Goal: Information Seeking & Learning: Find specific fact

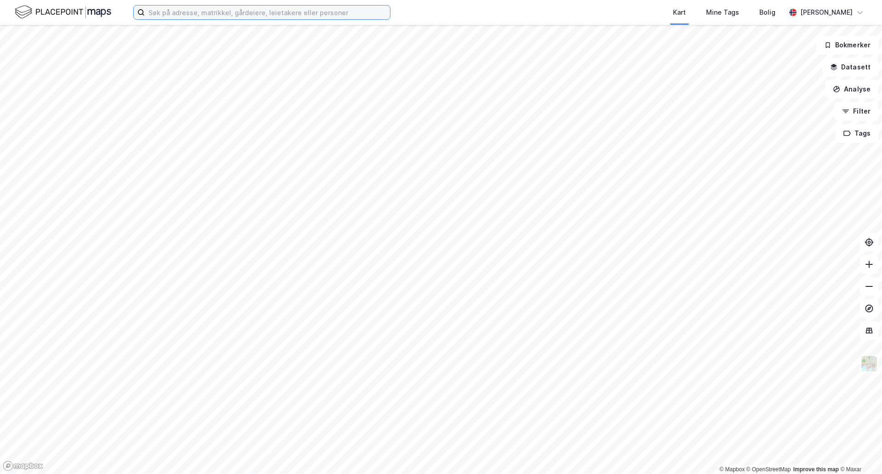
click at [179, 13] on input at bounding box center [267, 13] width 245 height 14
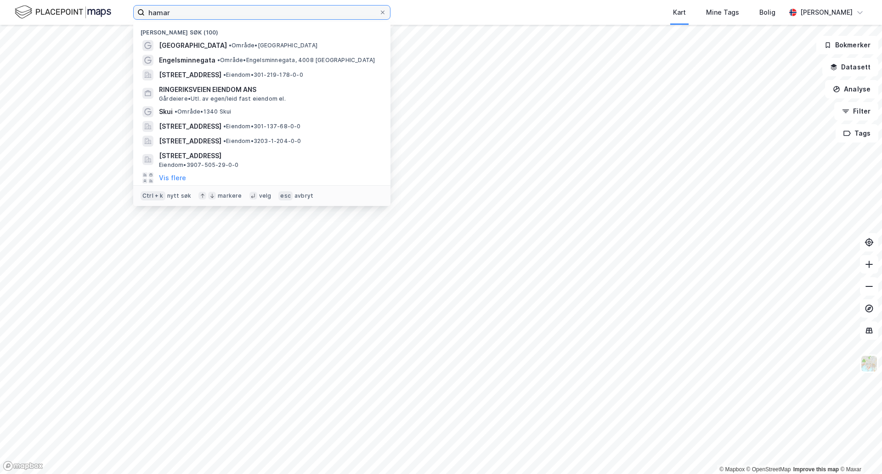
type input "hamar"
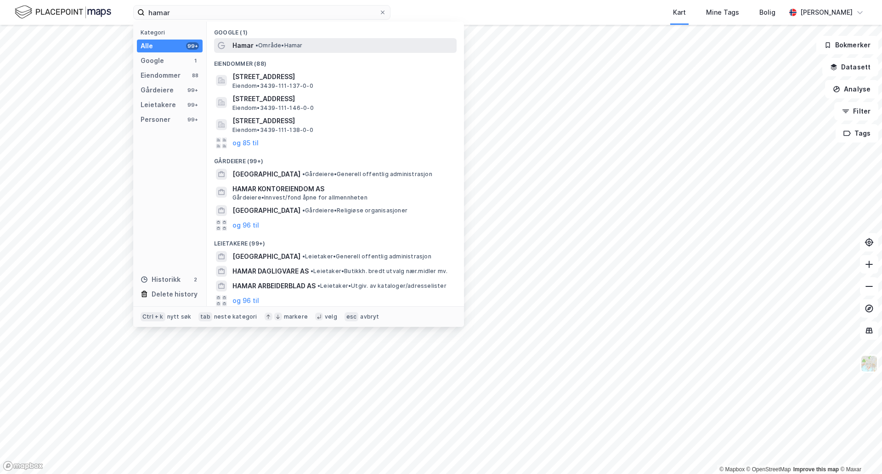
click at [247, 44] on span "Hamar" at bounding box center [242, 45] width 21 height 11
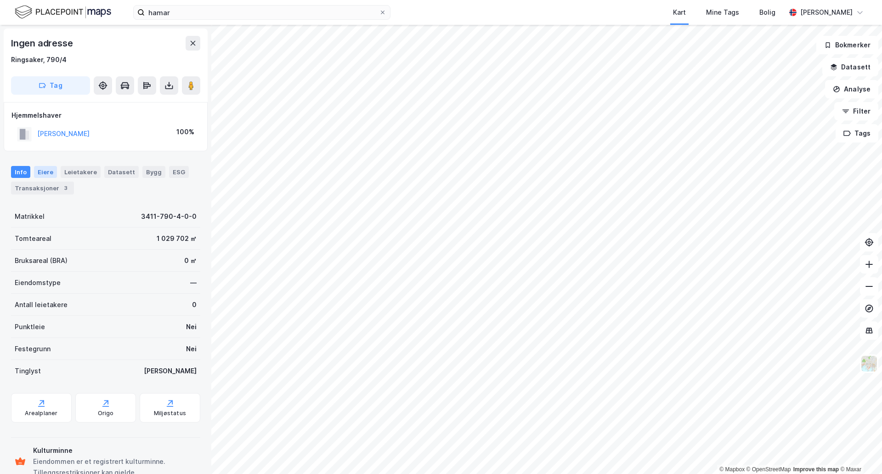
click at [45, 171] on div "Eiere" at bounding box center [45, 172] width 23 height 12
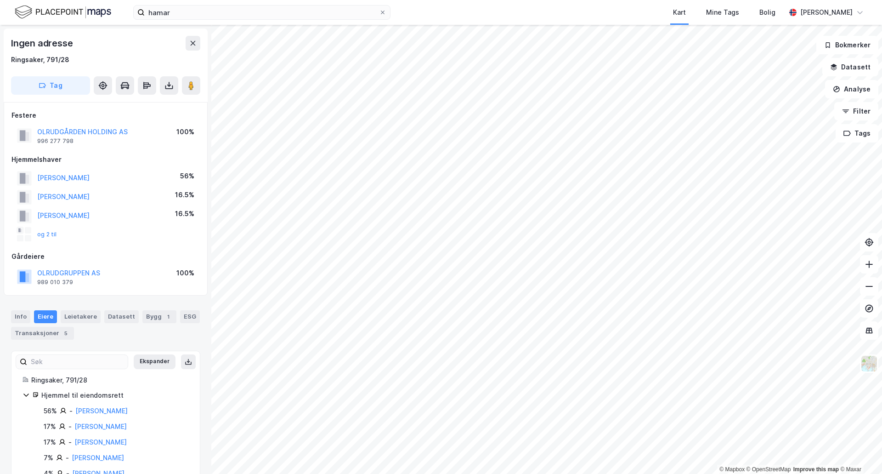
click at [139, 296] on div "© Mapbox © OpenStreetMap Improve this map © Maxar Ingen adresse [GEOGRAPHIC_DAT…" at bounding box center [441, 249] width 882 height 449
click at [0, 0] on button "og 2 til" at bounding box center [0, 0] width 0 height 0
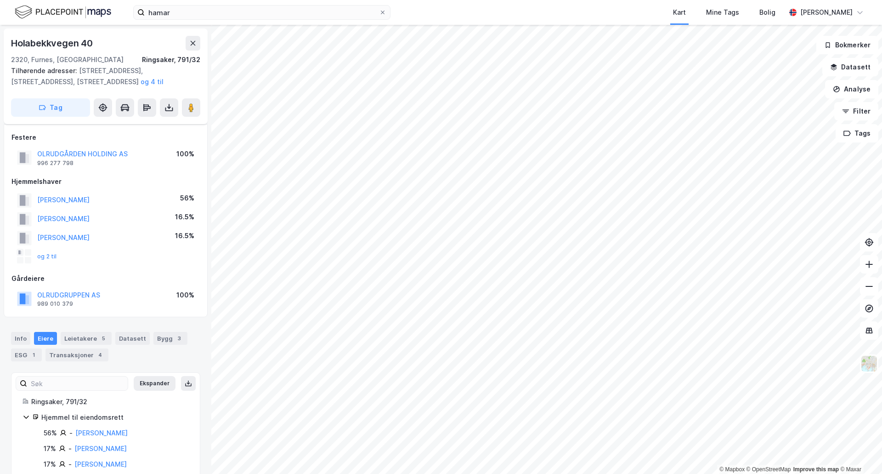
scroll to position [59, 0]
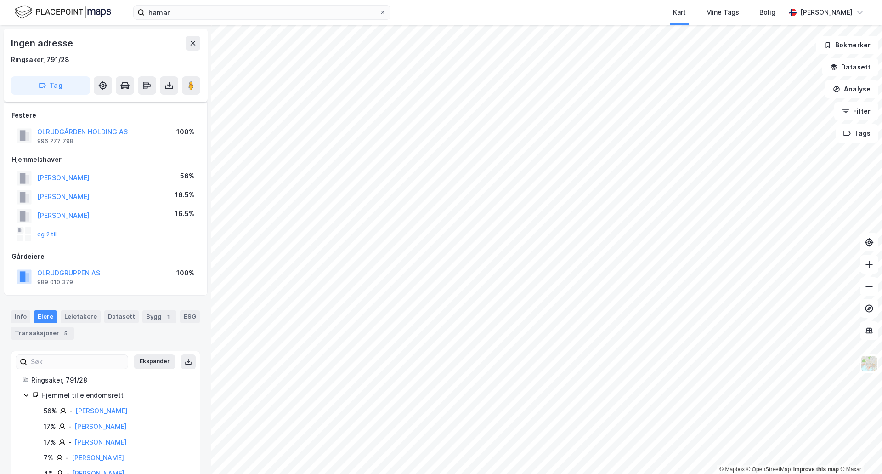
scroll to position [59, 0]
